Goal: Transaction & Acquisition: Purchase product/service

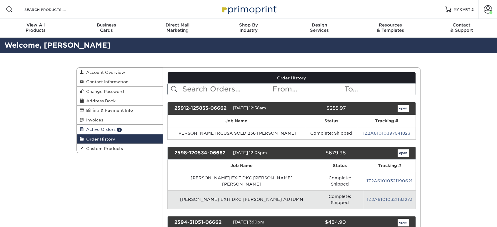
click at [101, 127] on span "Active Orders" at bounding box center [100, 129] width 32 height 5
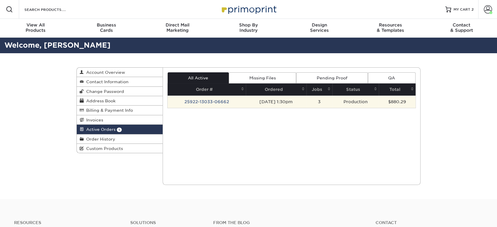
click at [194, 100] on td "25922-13033-06662" at bounding box center [207, 102] width 78 height 12
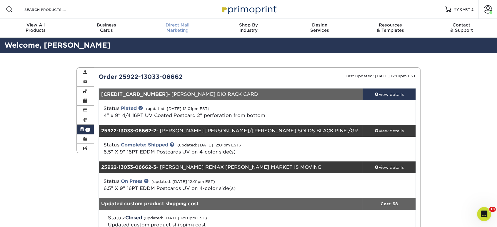
click at [173, 32] on div "Direct Mail Marketing" at bounding box center [177, 27] width 71 height 11
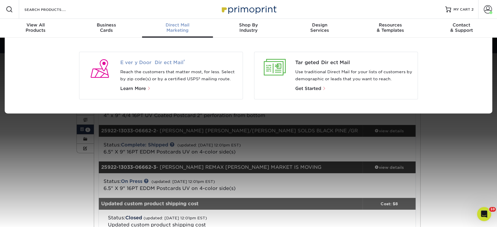
click at [163, 63] on span "Every Door Direct Mail ®" at bounding box center [179, 62] width 118 height 7
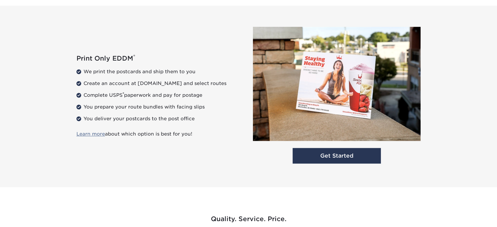
scroll to position [850, 0]
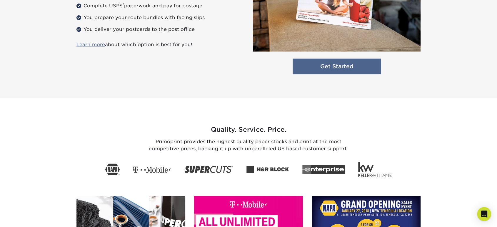
click at [334, 67] on link "Get Started" at bounding box center [337, 67] width 88 height 16
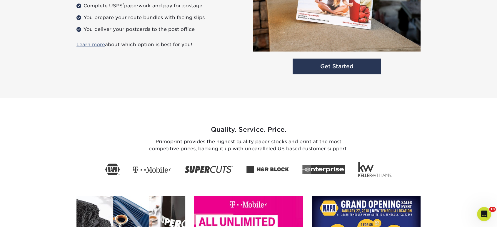
scroll to position [0, 0]
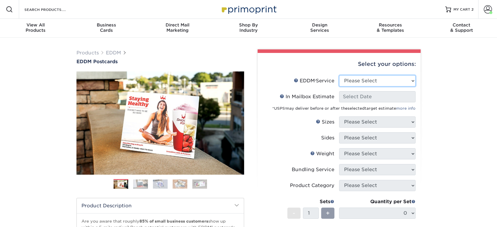
click at [351, 84] on select "Please Select Full Service Print Only" at bounding box center [377, 80] width 76 height 11
select select "print_only"
click at [339, 75] on select "Please Select Full Service Print Only" at bounding box center [377, 80] width 76 height 11
select select "-1"
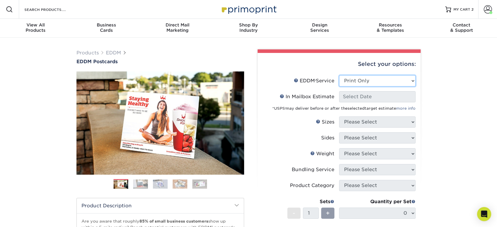
select select "-1"
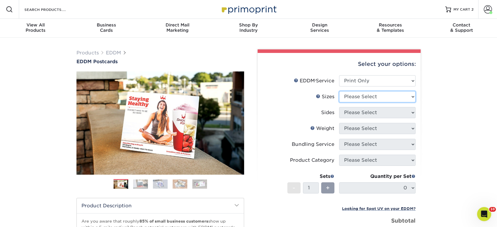
click at [353, 100] on select "Please Select 4.5" x 12" 6" x 12" 6.5" x 8" 6.5" x 9" 6.5" x 12" 7" x 8.5" 8" x…" at bounding box center [377, 96] width 76 height 11
select select "6.50x9.00"
click at [339, 91] on select "Please Select 4.5" x 12" 6" x 12" 6.5" x 8" 6.5" x 9" 6.5" x 12" 7" x 8.5" 8" x…" at bounding box center [377, 96] width 76 height 11
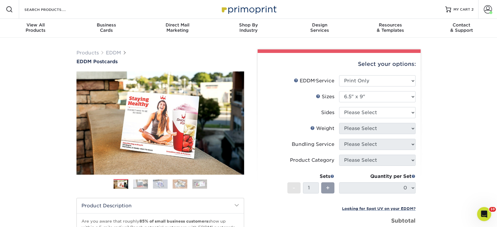
click at [354, 117] on li "Sides Please Select Print Both Sides Print Front Only" at bounding box center [339, 115] width 153 height 16
click at [354, 114] on select "Please Select Print Both Sides Print Front Only" at bounding box center [377, 112] width 76 height 11
select select "13abbda7-1d64-4f25-8bb2-c179b224825d"
click at [339, 107] on select "Please Select Print Both Sides Print Front Only" at bounding box center [377, 112] width 76 height 11
click at [354, 130] on select "Please Select 16PT 14PT" at bounding box center [377, 128] width 76 height 11
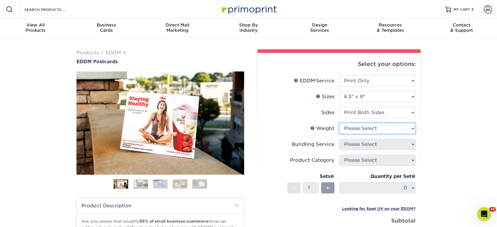
select select "16PT"
click at [339, 123] on select "Please Select 16PT 14PT" at bounding box center [377, 128] width 76 height 11
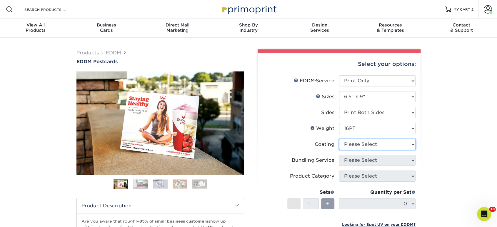
click at [355, 148] on select at bounding box center [377, 144] width 76 height 11
select select "ae367451-b2b8-45df-a344-0f05b6a12993"
click at [339, 139] on select at bounding box center [377, 144] width 76 height 11
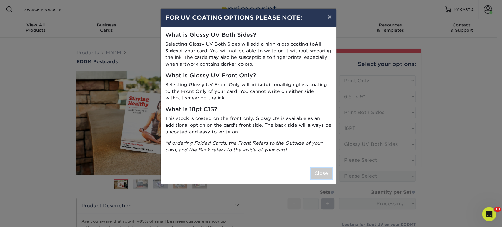
click at [320, 175] on button "Close" at bounding box center [321, 173] width 21 height 11
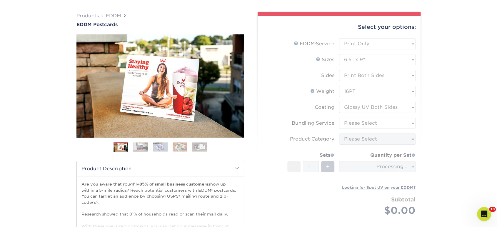
scroll to position [65, 0]
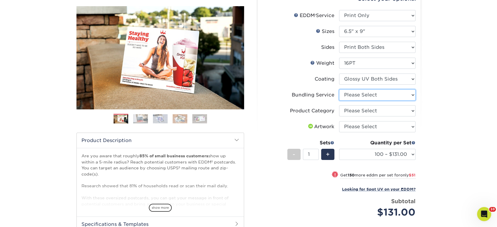
drag, startPoint x: 352, startPoint y: 94, endPoint x: 352, endPoint y: 99, distance: 5.3
click at [352, 94] on select "Please Select No Bundling Services Yes, Bundles of 50 (+2 Days) Yes, Bundles of…" at bounding box center [377, 94] width 76 height 11
select select "58689abb-25c0-461c-a4c3-a80b627d6649"
click at [339, 89] on select "Please Select No Bundling Services Yes, Bundles of 50 (+2 Days) Yes, Bundles of…" at bounding box center [377, 94] width 76 height 11
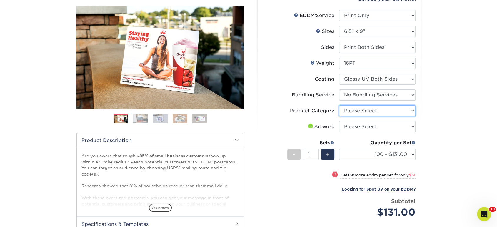
click at [353, 112] on select "Please Select Postcards" at bounding box center [377, 110] width 76 height 11
select select "9b7272e0-d6c8-4c3c-8e97-d3a1bcdab858"
click at [339, 105] on select "Please Select Postcards" at bounding box center [377, 110] width 76 height 11
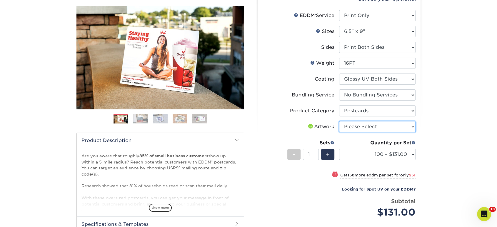
click at [350, 129] on select "Please Select I will upload files I need a design - $150" at bounding box center [377, 126] width 76 height 11
select select "upload"
click at [339, 121] on select "Please Select I will upload files I need a design - $150" at bounding box center [377, 126] width 76 height 11
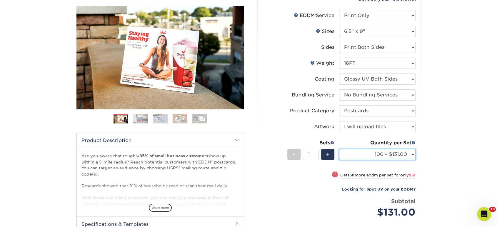
click at [350, 155] on select "100 – $131.00 250 – $182.00 500 – $203.00 1000 – $227.00 2500 – $379.00 5000 – …" at bounding box center [377, 154] width 76 height 11
select select "1000 – $227.00"
click at [339, 149] on select "100 – $131.00 250 – $182.00 500 – $203.00 1000 – $227.00 2500 – $379.00 5000 – …" at bounding box center [377, 154] width 76 height 11
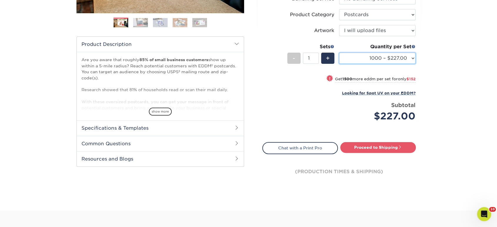
scroll to position [163, 0]
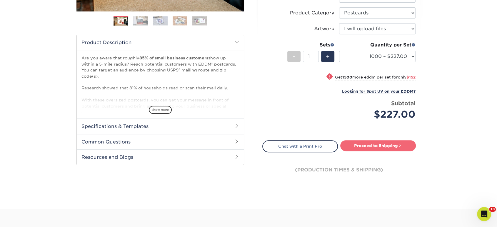
click at [358, 150] on link "Proceed to Shipping" at bounding box center [378, 145] width 76 height 11
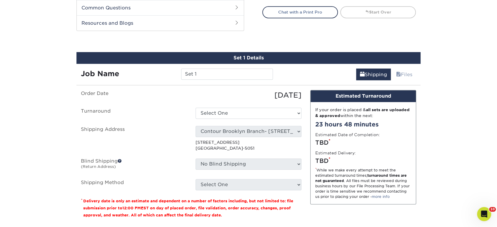
scroll to position [319, 0]
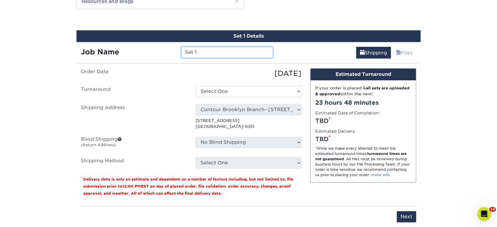
click at [195, 50] on input "Set 1" at bounding box center [226, 52] width 91 height 11
type input "[PERSON_NAME] [PERSON_NAME] FALL POSTCARDS"
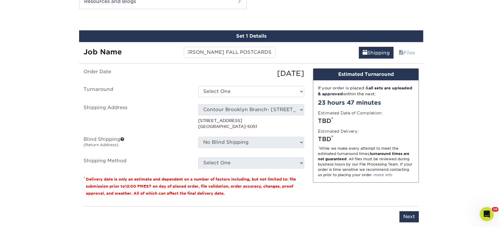
scroll to position [0, 0]
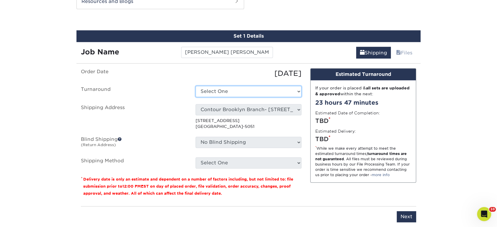
click at [231, 95] on select "Select One 2-4 Business Days 2 Day Next Business Day" at bounding box center [249, 91] width 106 height 11
select select "14ee1dbe-2a03-44e6-acbe-77c51f3128fc"
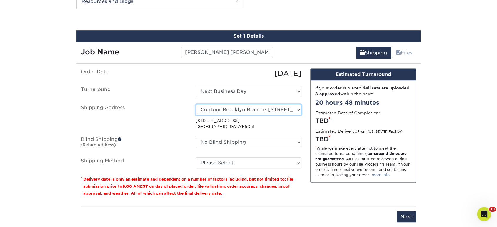
click at [222, 110] on select "Select One Realty Connect [GEOGRAPHIC_DATA]" at bounding box center [249, 109] width 106 height 11
click at [222, 108] on select "Select One Realty Connect [GEOGRAPHIC_DATA]" at bounding box center [249, 109] width 106 height 11
select select "newaddress"
click at [196, 104] on select "Select One Realty Connect [GEOGRAPHIC_DATA]" at bounding box center [249, 109] width 106 height 11
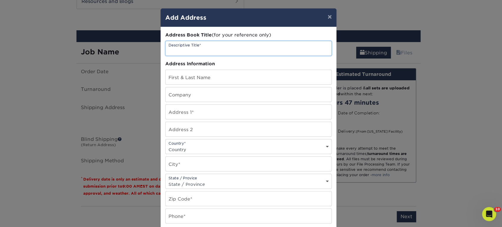
click at [219, 50] on input "text" at bounding box center [249, 48] width 166 height 14
type input "BERKSHIRE HATHAWAY [GEOGRAPHIC_DATA]"
type input "[PERSON_NAME]"
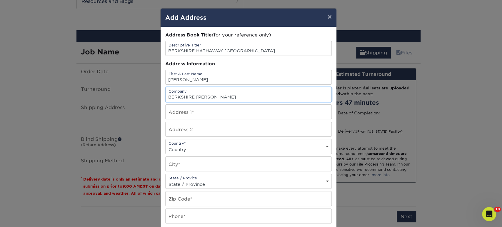
drag, startPoint x: 228, startPoint y: 97, endPoint x: 193, endPoint y: 97, distance: 35.3
click at [193, 97] on input "BERKSHIRE [PERSON_NAME]" at bounding box center [249, 94] width 166 height 14
type input "BERKSHIRE HATHAWAY HOME SERVICES"
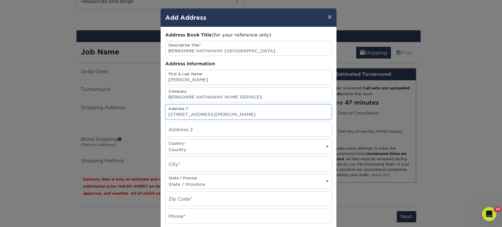
type input "[STREET_ADDRESS][PERSON_NAME]"
click at [191, 143] on div "Country* Country [GEOGRAPHIC_DATA] [GEOGRAPHIC_DATA] --------------------------…" at bounding box center [248, 146] width 167 height 15
click at [192, 145] on select "Country [GEOGRAPHIC_DATA] [GEOGRAPHIC_DATA] ----------------------------- [GEOG…" at bounding box center [249, 149] width 166 height 9
select select "US"
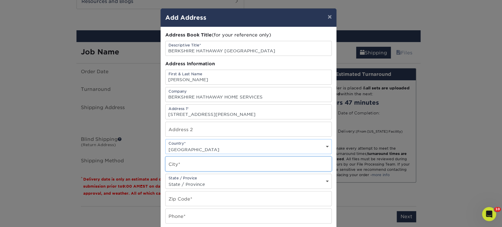
click at [192, 169] on input "text" at bounding box center [249, 164] width 166 height 14
type input "[GEOGRAPHIC_DATA]"
select select "NY"
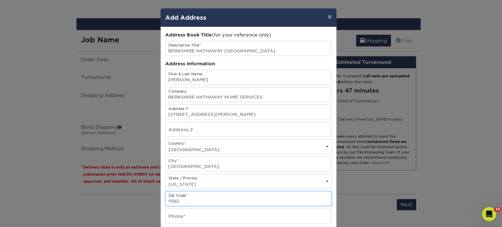
scroll to position [65, 0]
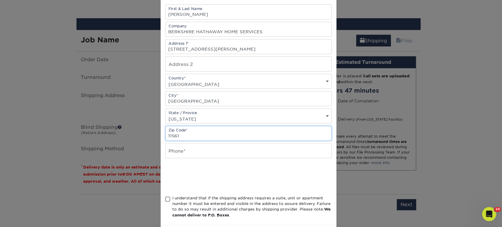
type input "11561"
click at [174, 152] on input "text" at bounding box center [249, 151] width 166 height 14
type input "5166661201"
click at [167, 197] on span at bounding box center [167, 200] width 5 height 6
click at [0, 0] on input "I understand that if the shipping address requires a suite, unit or apartment n…" at bounding box center [0, 0] width 0 height 0
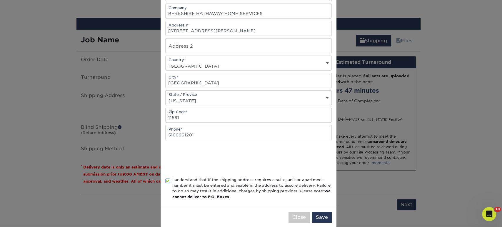
scroll to position [92, 0]
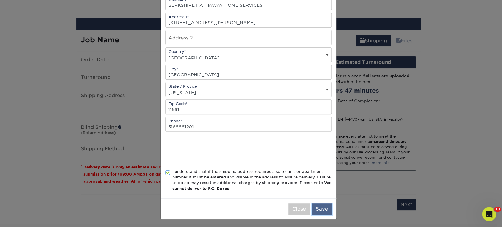
click at [323, 211] on button "Save" at bounding box center [322, 209] width 20 height 11
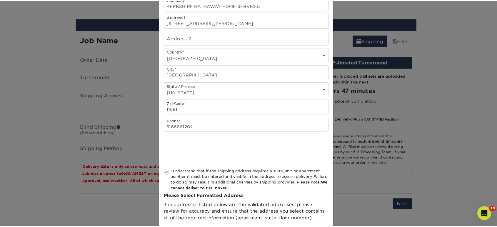
scroll to position [0, 0]
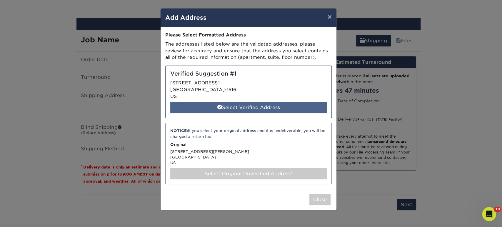
click at [238, 106] on div "Select Verified Address" at bounding box center [248, 107] width 157 height 11
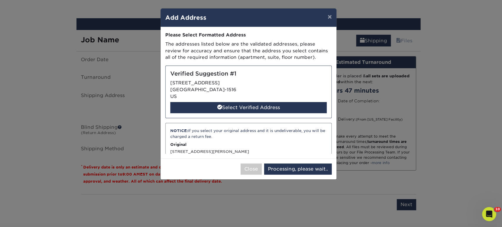
select select "286299"
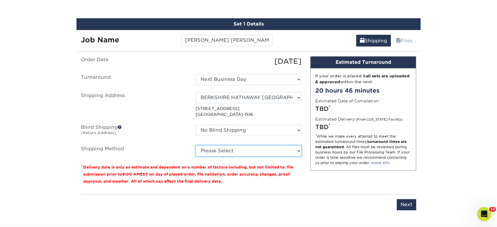
drag, startPoint x: 270, startPoint y: 148, endPoint x: 269, endPoint y: 155, distance: 6.8
click at [270, 148] on select "Please Select Ground Shipping (+$28.97) 3 Day Shipping Service (+$41.63) 2 Day …" at bounding box center [249, 150] width 106 height 11
select select "03"
click at [196, 145] on select "Please Select Ground Shipping (+$28.97) 3 Day Shipping Service (+$41.63) 2 Day …" at bounding box center [249, 150] width 106 height 11
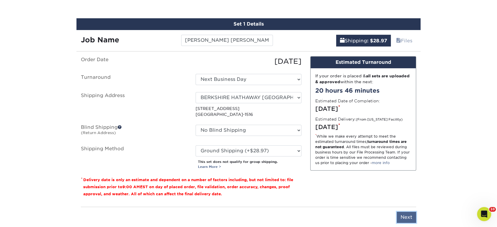
click at [400, 214] on input "Next" at bounding box center [406, 217] width 19 height 11
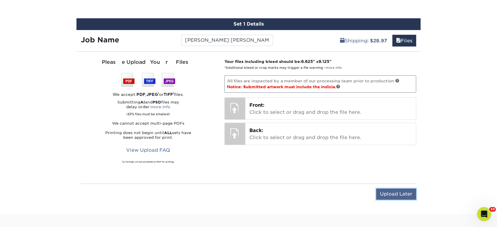
click at [391, 196] on input "Upload Later" at bounding box center [396, 194] width 40 height 11
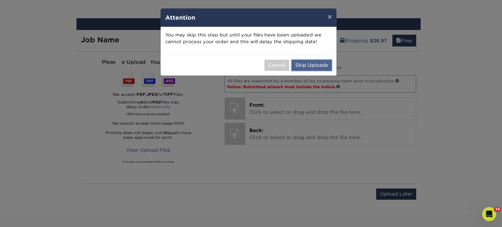
click at [308, 68] on button "Skip Uploads" at bounding box center [312, 65] width 40 height 11
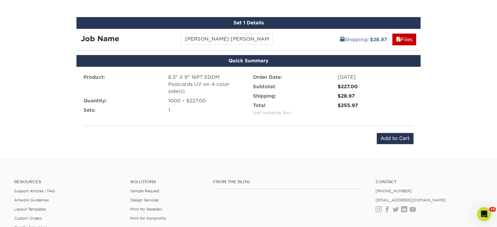
scroll to position [434, 0]
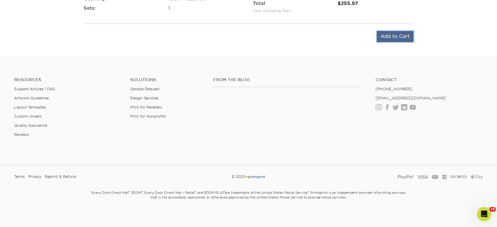
click at [409, 37] on input "Add to Cart" at bounding box center [395, 36] width 37 height 11
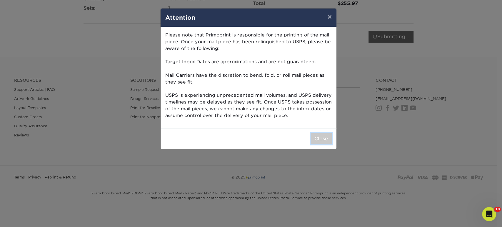
click at [326, 137] on button "Close" at bounding box center [321, 138] width 21 height 11
